Goal: Transaction & Acquisition: Purchase product/service

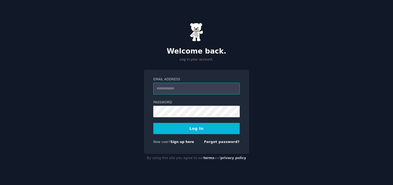
click at [172, 86] on input "Email Address" at bounding box center [196, 89] width 86 height 12
type input "**********"
click at [177, 126] on button "Log In" at bounding box center [196, 128] width 86 height 11
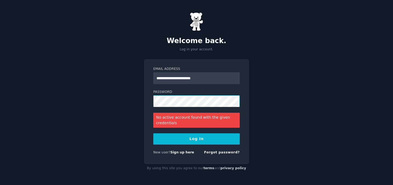
click at [129, 97] on div "**********" at bounding box center [196, 92] width 393 height 185
click at [177, 139] on button "Log In" at bounding box center [196, 139] width 86 height 11
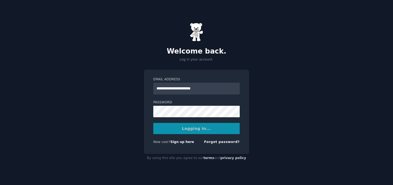
click at [179, 130] on div "Logging In..." at bounding box center [196, 128] width 86 height 11
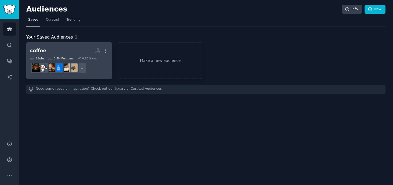
click at [74, 48] on h2 "coffee More" at bounding box center [69, 50] width 78 height 9
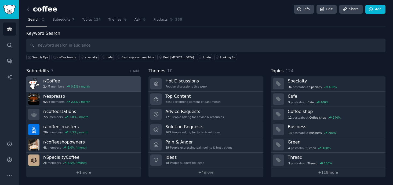
click at [94, 83] on link "r/ Coffee 2.4M members 0.1 % / month" at bounding box center [83, 83] width 115 height 15
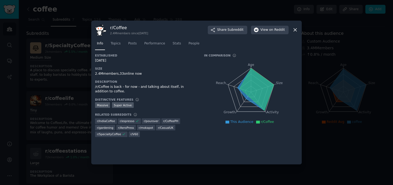
click at [296, 28] on icon at bounding box center [295, 30] width 6 height 6
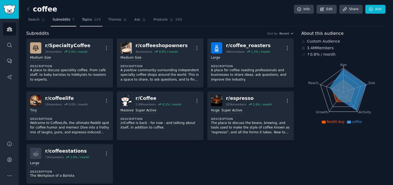
click at [86, 20] on span "Topics" at bounding box center [87, 19] width 10 height 5
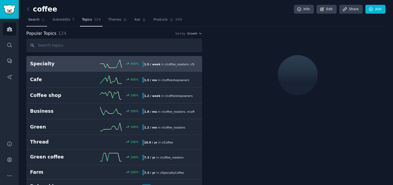
click at [36, 19] on span "Search" at bounding box center [33, 19] width 11 height 5
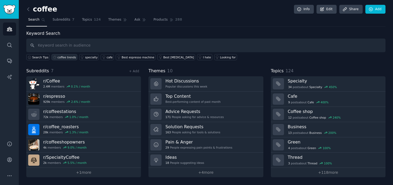
click at [64, 58] on div "coffee trends" at bounding box center [66, 58] width 19 height 4
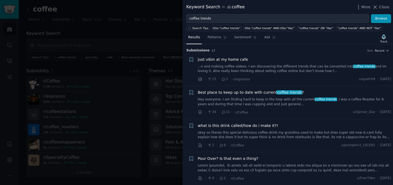
click at [171, 25] on div at bounding box center [196, 92] width 393 height 185
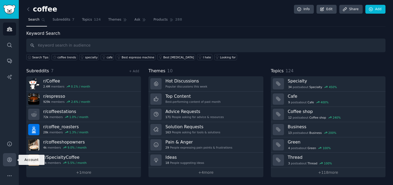
click at [10, 160] on icon "Sidebar" at bounding box center [9, 160] width 4 height 4
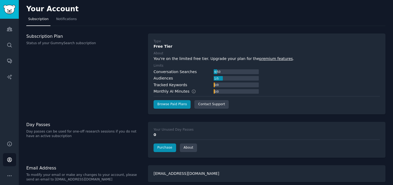
scroll to position [4, 0]
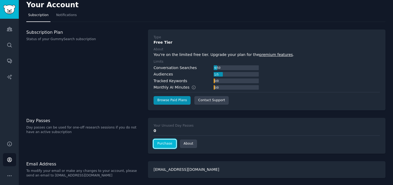
click at [159, 145] on link "Purchase" at bounding box center [165, 144] width 23 height 9
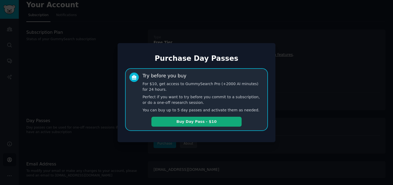
click at [191, 123] on button "Buy Day Pass - $10" at bounding box center [196, 122] width 90 height 10
